Goal: Information Seeking & Learning: Learn about a topic

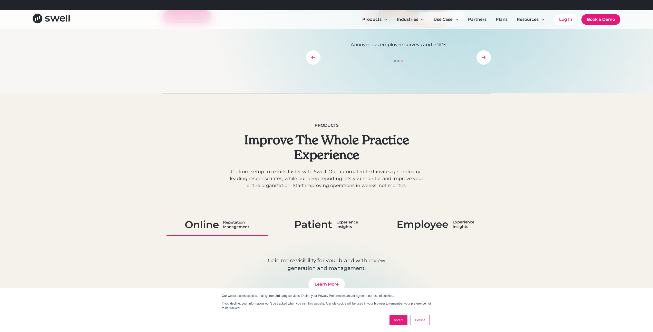
scroll to position [251, 0]
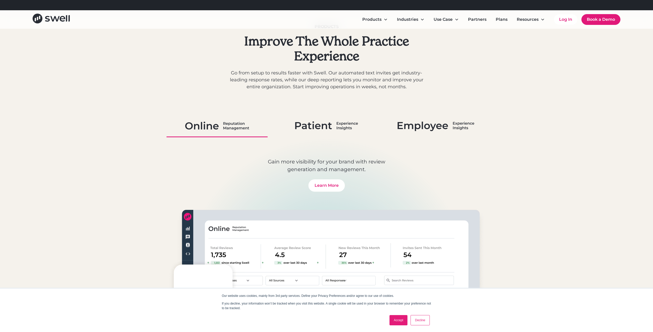
click at [332, 127] on img at bounding box center [326, 125] width 63 height 13
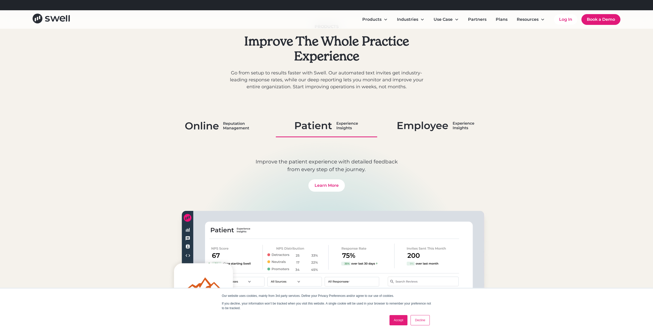
click at [427, 133] on link at bounding box center [436, 126] width 101 height 22
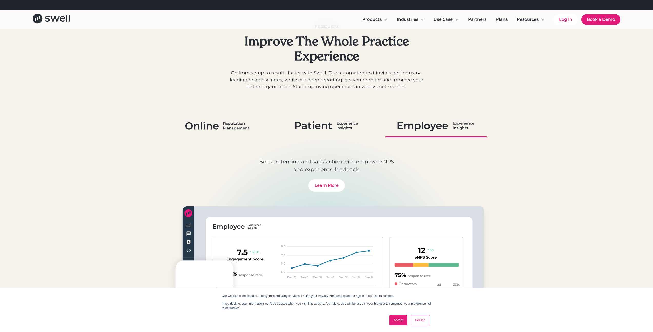
click at [244, 126] on img at bounding box center [217, 125] width 64 height 13
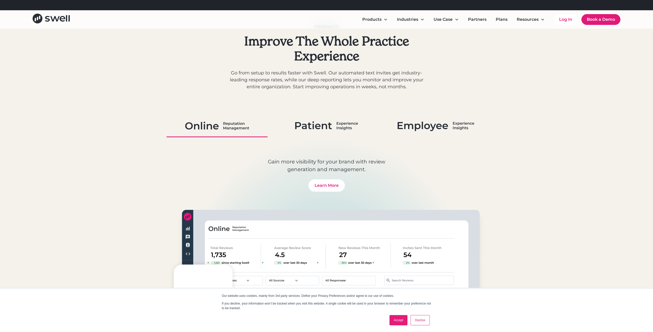
click at [396, 321] on link "Accept" at bounding box center [399, 320] width 18 height 10
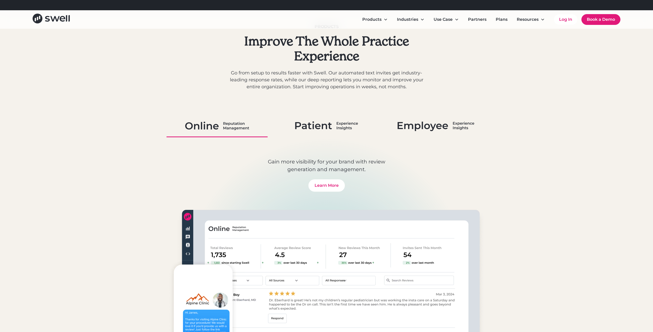
click at [321, 120] on img at bounding box center [326, 125] width 63 height 13
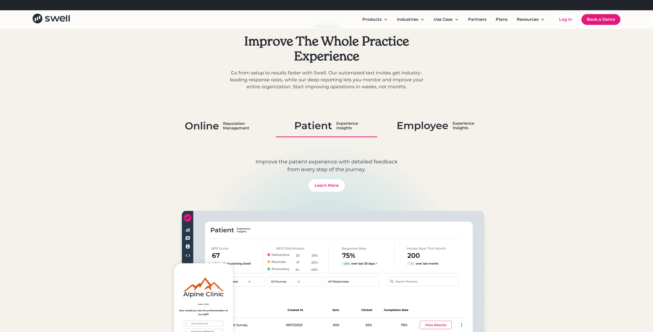
click at [244, 128] on img at bounding box center [217, 125] width 64 height 13
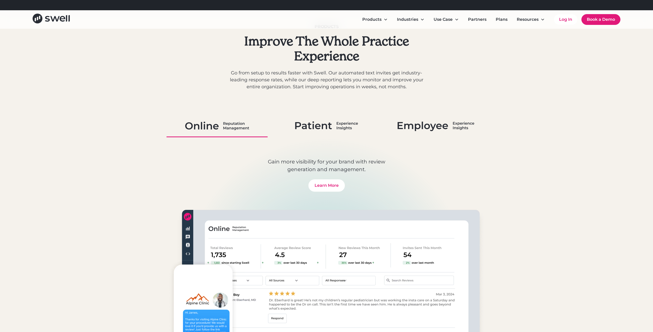
click at [412, 129] on img at bounding box center [436, 125] width 77 height 13
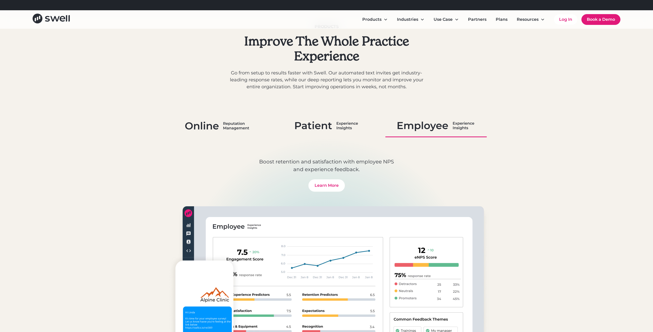
click at [330, 127] on img at bounding box center [326, 125] width 63 height 13
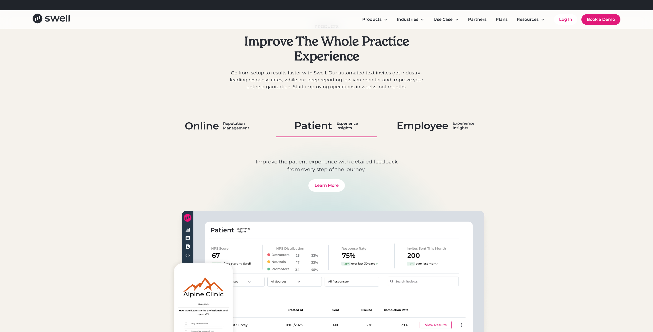
click at [227, 130] on img at bounding box center [217, 125] width 64 height 13
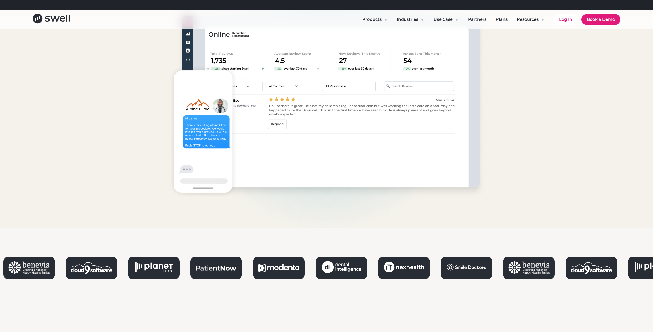
scroll to position [546, 0]
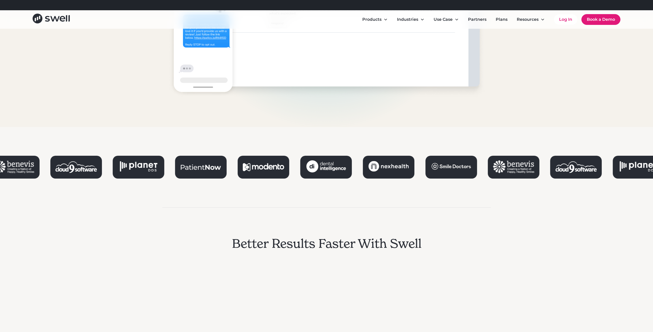
click at [400, 166] on g at bounding box center [389, 166] width 40 height 11
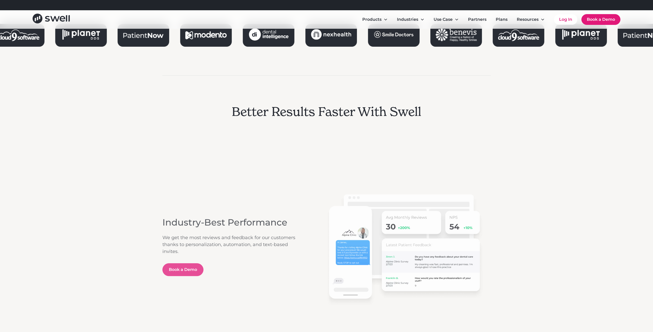
scroll to position [803, 0]
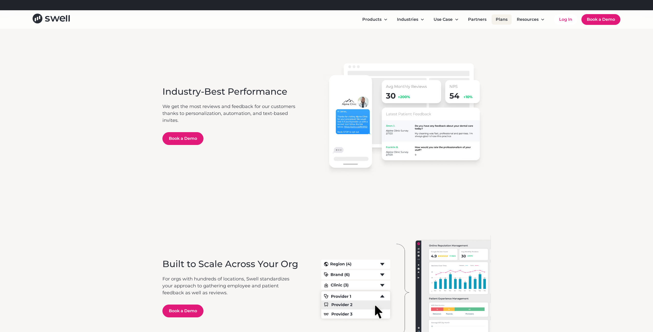
click at [505, 22] on link "Plans" at bounding box center [502, 19] width 20 height 10
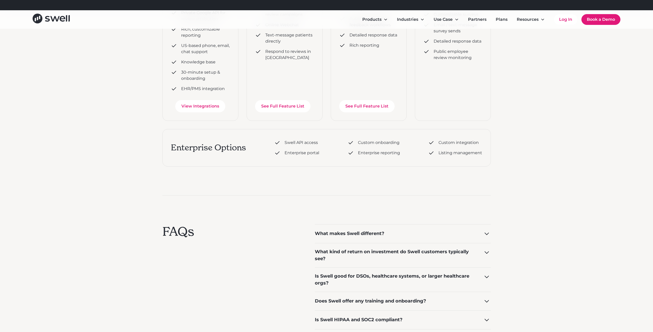
scroll to position [125, 0]
